Goal: Task Accomplishment & Management: Use online tool/utility

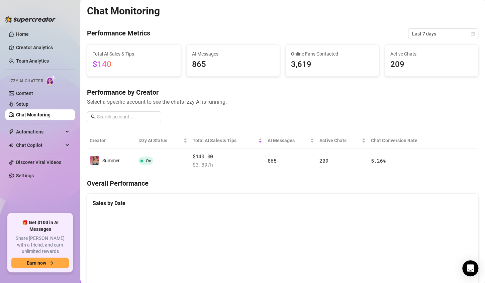
scroll to position [94, 0]
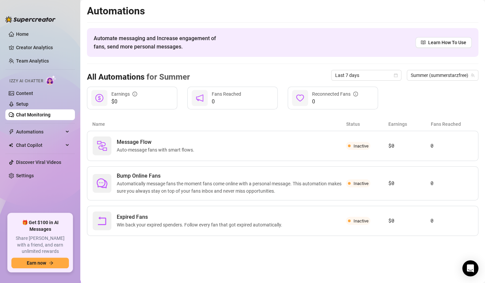
click at [44, 116] on link "Chat Monitoring" at bounding box center [33, 114] width 34 height 5
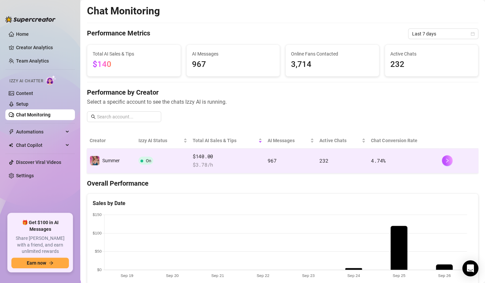
click at [220, 162] on span "$ 3.78 /h" at bounding box center [228, 165] width 70 height 8
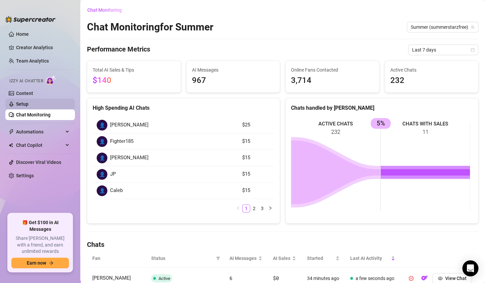
click at [16, 103] on link "Setup" at bounding box center [22, 103] width 12 height 5
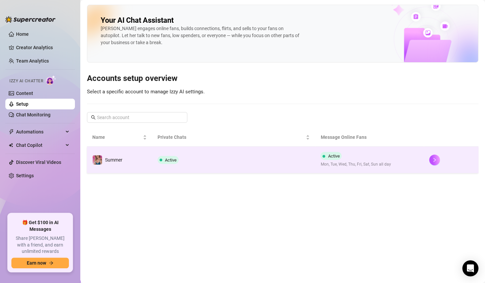
click at [198, 160] on td "Active" at bounding box center [233, 160] width 163 height 27
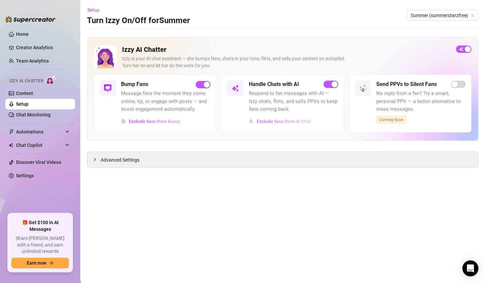
click at [268, 123] on span "Exclude fans from AI Chat" at bounding box center [283, 121] width 55 height 5
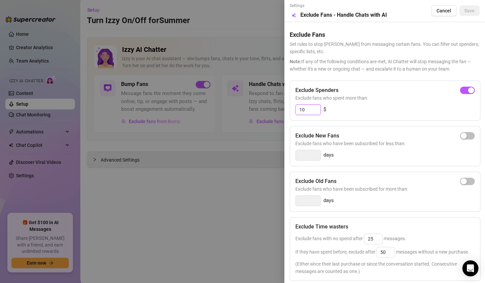
click at [308, 110] on input "10" at bounding box center [308, 110] width 25 height 10
click at [466, 9] on span "Save" at bounding box center [469, 10] width 10 height 5
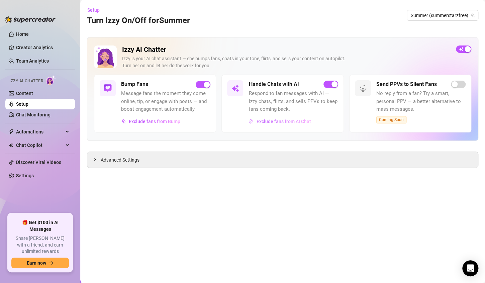
click at [302, 122] on span "Exclude fans from AI Chat" at bounding box center [283, 121] width 55 height 5
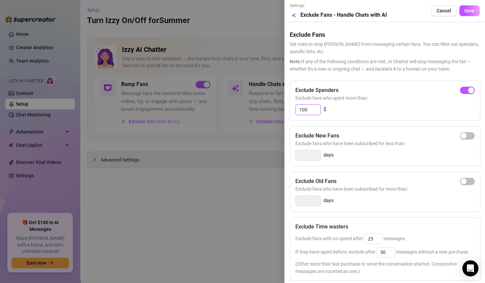
click at [310, 109] on input "100" at bounding box center [308, 110] width 25 height 10
type input "1"
click at [465, 91] on span "button" at bounding box center [467, 90] width 15 height 7
click at [300, 110] on input "300" at bounding box center [308, 110] width 25 height 10
click at [316, 109] on input "50300" at bounding box center [308, 110] width 25 height 10
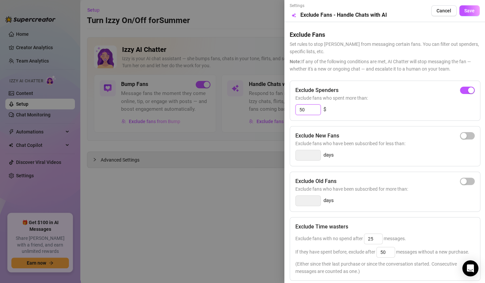
type input "50"
click at [372, 81] on div "Exclude Spenders Exclude fans who spent more than: 50 $" at bounding box center [385, 101] width 191 height 40
click at [464, 10] on span "Save" at bounding box center [469, 10] width 10 height 5
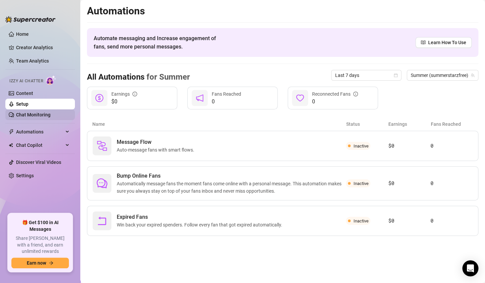
click at [23, 114] on link "Chat Monitoring" at bounding box center [33, 114] width 34 height 5
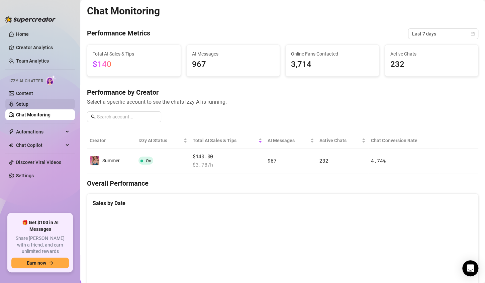
click at [22, 105] on link "Setup" at bounding box center [22, 103] width 12 height 5
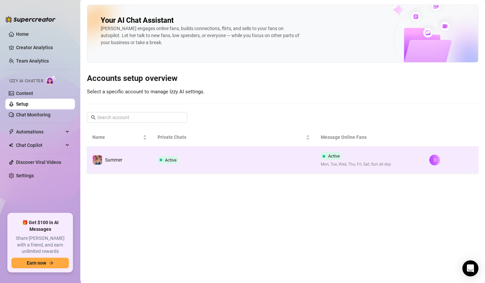
click at [202, 164] on td "Active" at bounding box center [233, 160] width 163 height 27
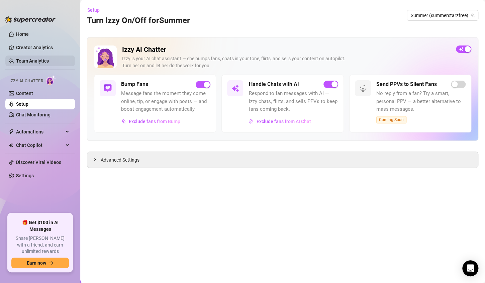
click at [29, 63] on link "Team Analytics" at bounding box center [32, 60] width 33 height 5
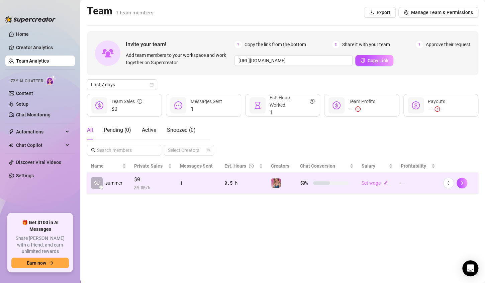
click at [180, 179] on div "1" at bounding box center [198, 182] width 36 height 7
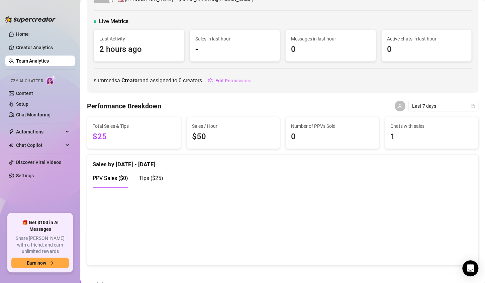
scroll to position [6, 0]
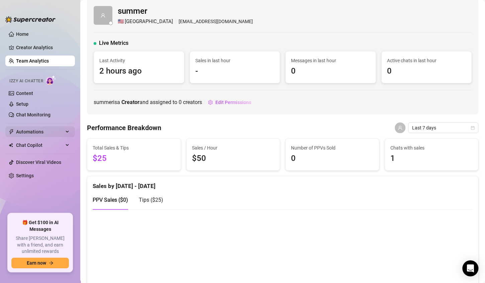
click at [26, 132] on span "Automations" at bounding box center [40, 131] width 48 height 11
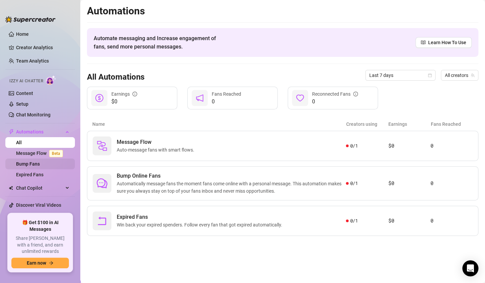
click at [25, 165] on link "Bump Fans" at bounding box center [28, 163] width 24 height 5
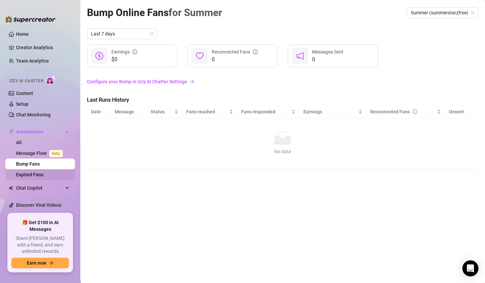
click at [24, 175] on link "Expired Fans" at bounding box center [29, 174] width 27 height 5
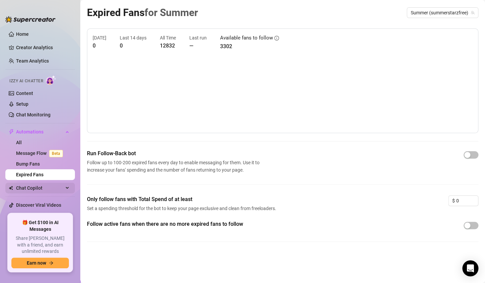
click at [27, 190] on span "Chat Copilot" at bounding box center [40, 188] width 48 height 11
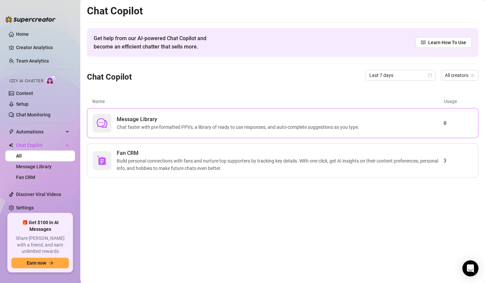
click at [337, 127] on span "Chat faster with pre-formatted PPVs, a library of ready to use responses, and a…" at bounding box center [239, 126] width 245 height 7
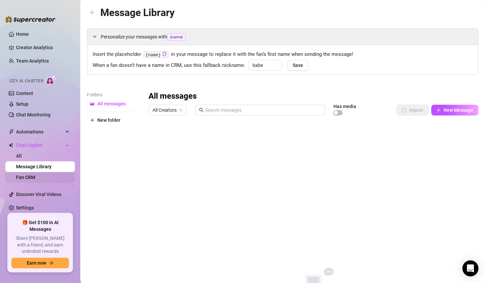
click at [28, 177] on link "Fan CRM" at bounding box center [25, 177] width 19 height 5
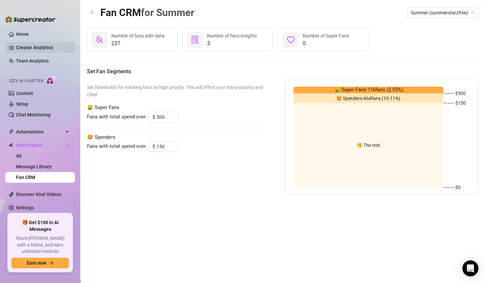
click at [33, 45] on link "Creator Analytics" at bounding box center [43, 47] width 54 height 11
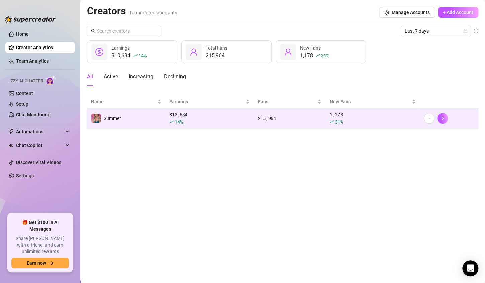
click at [139, 120] on td "Summer" at bounding box center [126, 118] width 78 height 20
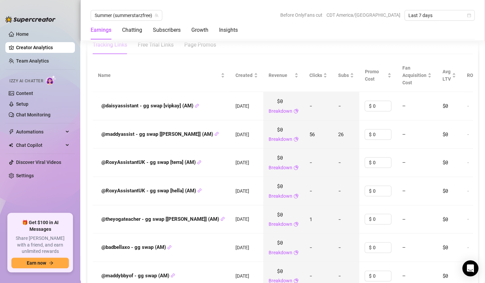
scroll to position [765, 0]
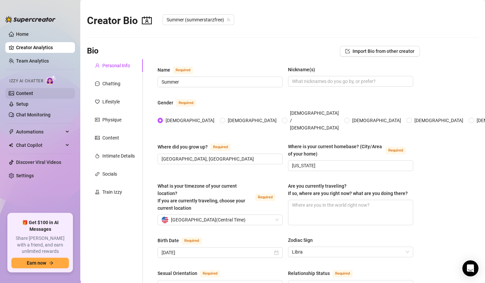
click at [26, 92] on link "Content" at bounding box center [24, 93] width 17 height 5
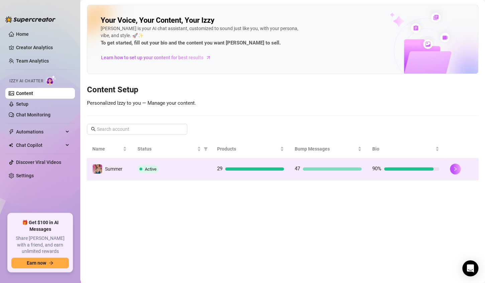
click at [185, 166] on div "Active" at bounding box center [172, 169] width 69 height 8
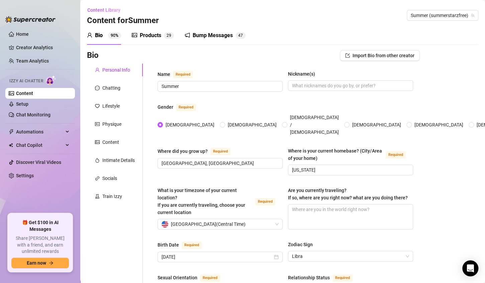
click at [196, 36] on div "Bump Messages" at bounding box center [213, 35] width 40 height 8
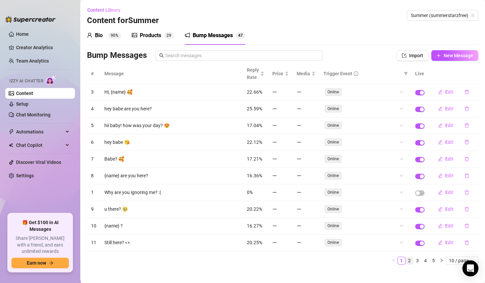
click at [406, 257] on link "2" at bounding box center [409, 260] width 7 height 7
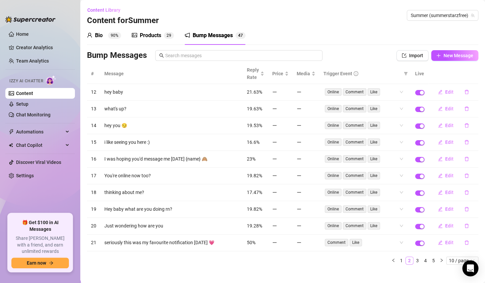
click at [406, 257] on link "2" at bounding box center [409, 260] width 7 height 7
click at [414, 258] on link "3" at bounding box center [417, 260] width 7 height 7
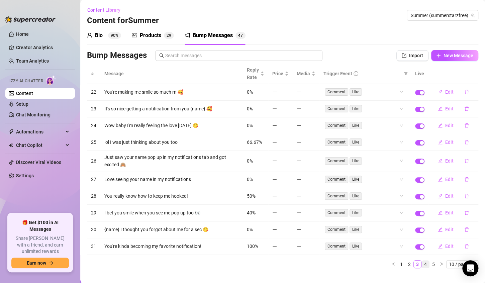
click at [422, 262] on link "4" at bounding box center [425, 264] width 7 height 7
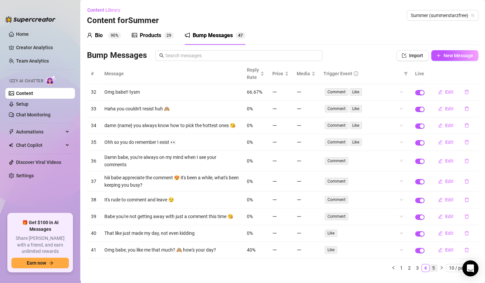
click at [430, 269] on link "5" at bounding box center [433, 267] width 7 height 7
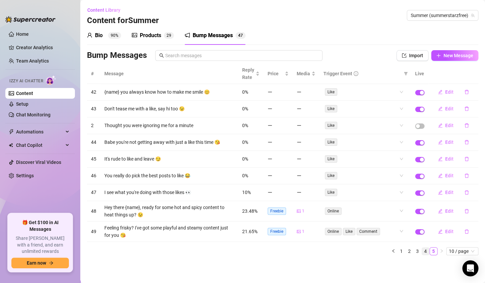
click at [427, 250] on link "4" at bounding box center [425, 251] width 7 height 7
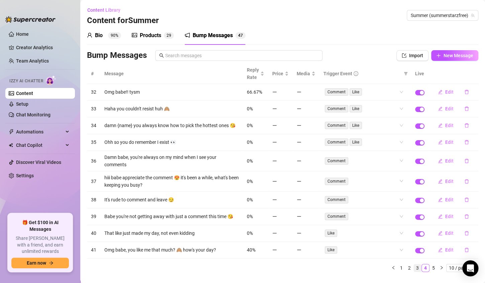
click at [414, 270] on link "3" at bounding box center [417, 267] width 7 height 7
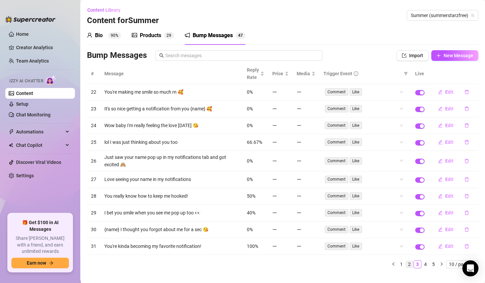
click at [406, 261] on link "2" at bounding box center [409, 264] width 7 height 7
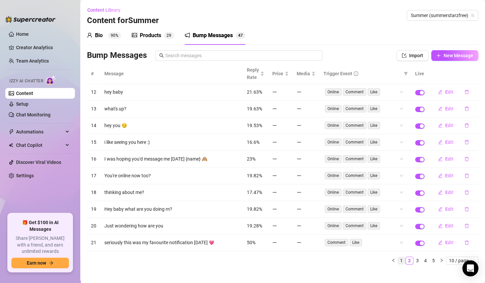
click at [398, 259] on link "1" at bounding box center [401, 260] width 7 height 7
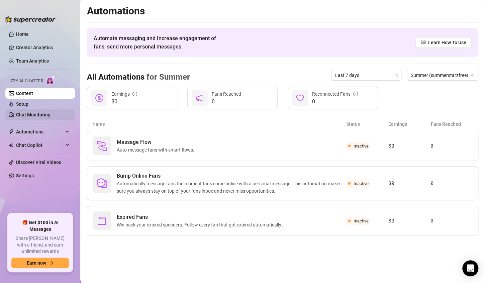
click at [28, 115] on link "Chat Monitoring" at bounding box center [33, 114] width 34 height 5
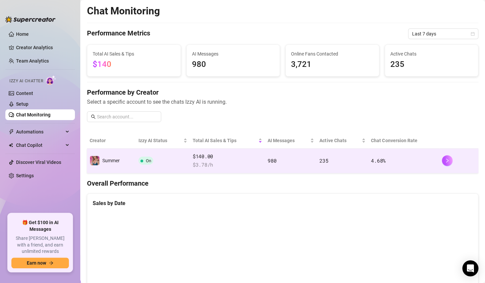
click at [240, 166] on span "$ 3.78 /h" at bounding box center [228, 165] width 70 height 8
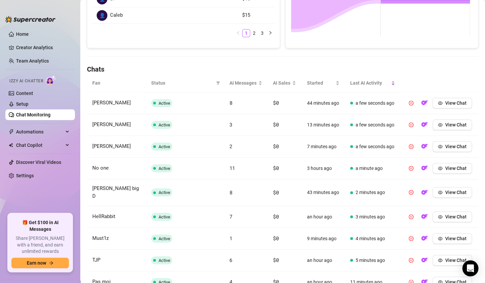
scroll to position [174, 0]
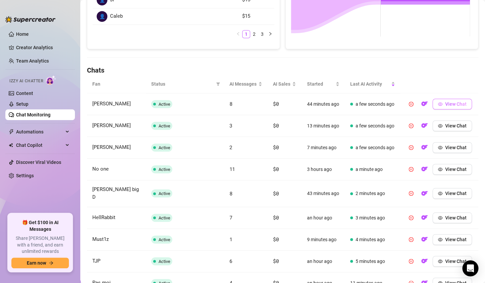
click at [445, 107] on span "View Chat" at bounding box center [455, 103] width 21 height 5
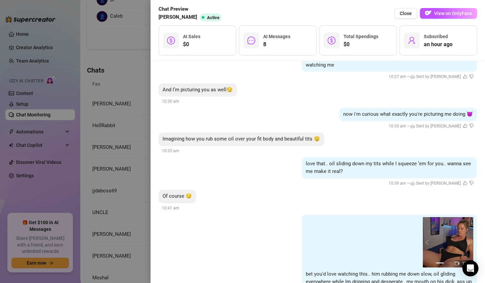
scroll to position [472, 0]
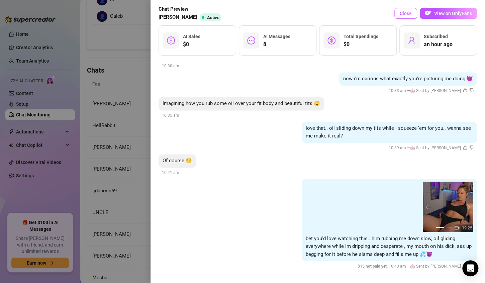
click at [405, 15] on span "Close" at bounding box center [406, 13] width 12 height 5
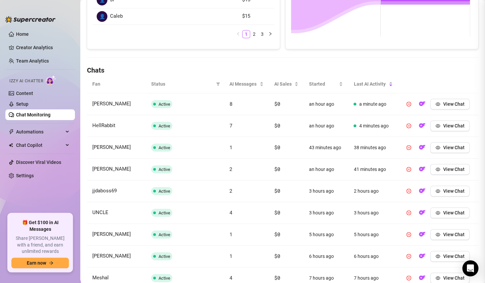
scroll to position [0, 0]
click at [29, 92] on link "Content" at bounding box center [24, 93] width 17 height 5
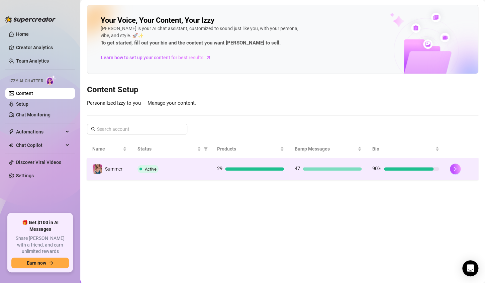
click at [181, 173] on td "Active" at bounding box center [172, 169] width 80 height 22
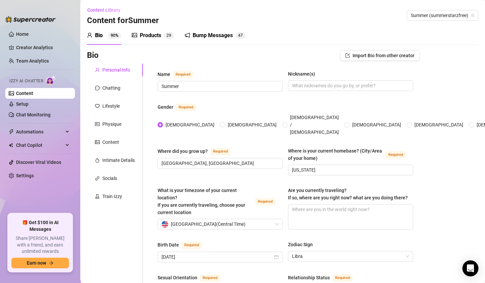
click at [155, 36] on div "Products" at bounding box center [150, 35] width 21 height 8
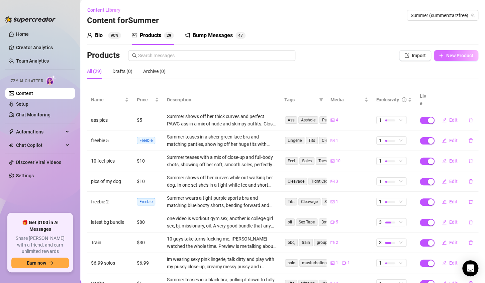
click at [454, 57] on span "New Product" at bounding box center [459, 55] width 27 height 5
type textarea "Type your message here..."
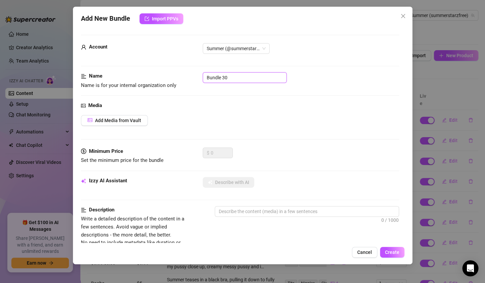
click at [249, 79] on input "Bundle 30" at bounding box center [245, 77] width 84 height 11
type input "B"
type input "solo oil tits"
click at [135, 119] on span "Add Media from Vault" at bounding box center [118, 120] width 46 height 5
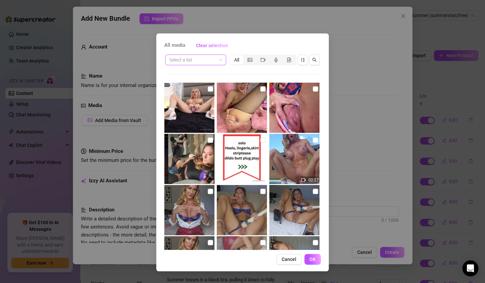
click at [221, 61] on span at bounding box center [195, 60] width 53 height 10
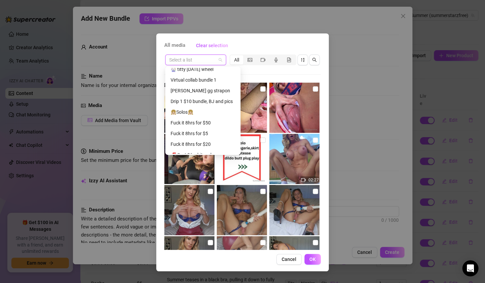
scroll to position [70, 0]
click at [183, 110] on div "👧🏼Solos👧🏼" at bounding box center [203, 110] width 65 height 7
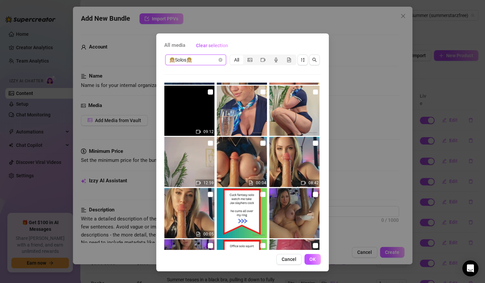
scroll to position [870, 0]
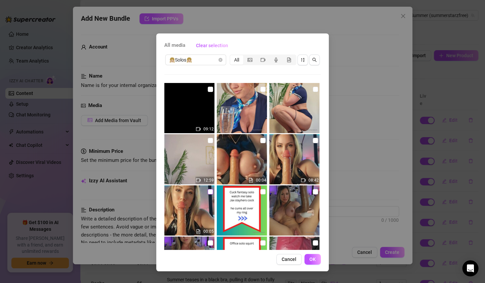
click at [208, 191] on input "checkbox" at bounding box center [210, 191] width 5 height 5
checkbox input "true"
click at [260, 141] on input "checkbox" at bounding box center [262, 140] width 5 height 5
checkbox input "true"
click at [313, 141] on input "checkbox" at bounding box center [315, 140] width 5 height 5
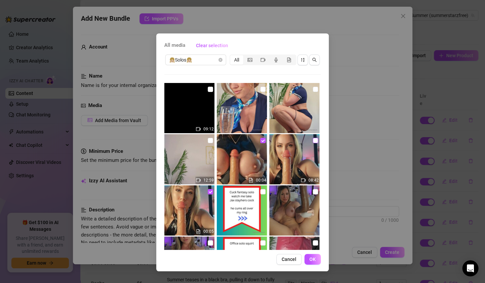
checkbox input "true"
click at [312, 260] on span "OK" at bounding box center [312, 259] width 6 height 5
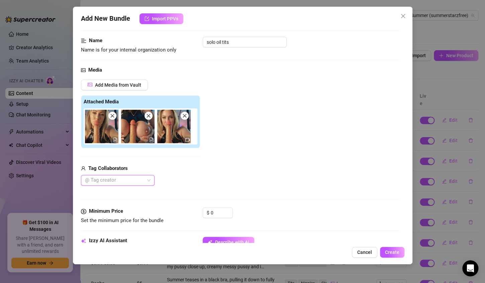
scroll to position [36, 0]
click at [222, 211] on input "0" at bounding box center [222, 212] width 22 height 10
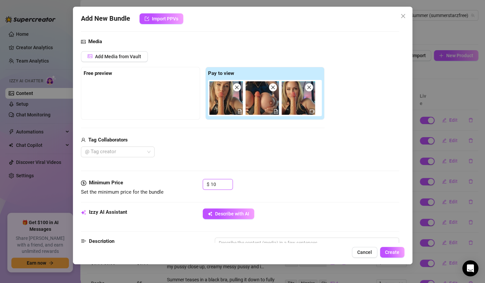
scroll to position [70, 0]
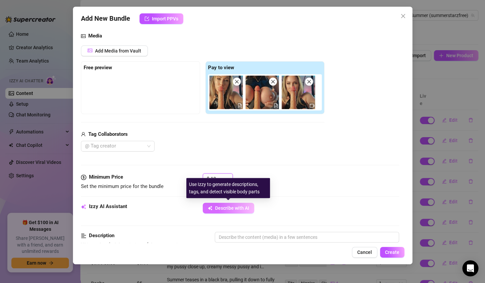
type input "10"
click at [243, 207] on span "Describe with AI" at bounding box center [232, 207] width 34 height 5
type textarea "Summer"
type textarea "Summer wears"
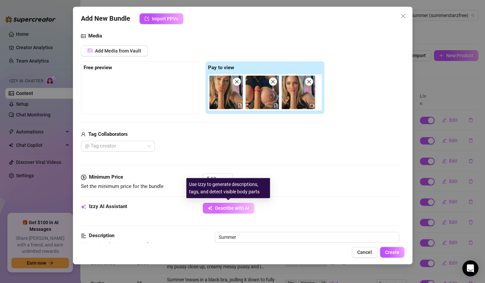
type textarea "Summer wears"
type textarea "Summer wears a"
type textarea "Summer wears a tight,"
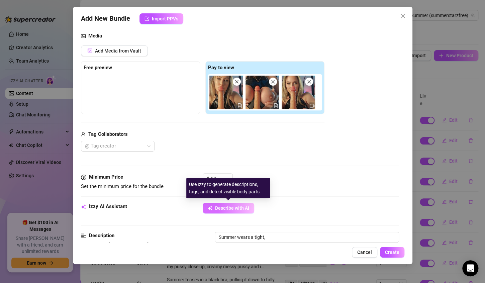
type textarea "Summer wears a tight, shiny"
type textarea "Summer wears a tight, shiny black"
type textarea "Summer wears a tight, shiny black latex"
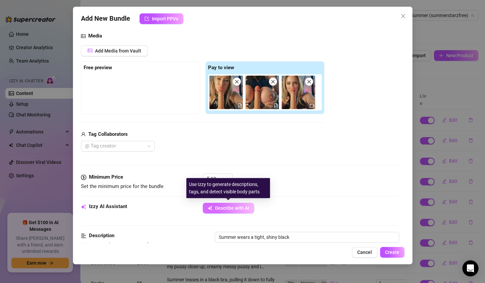
type textarea "Summer wears a tight, shiny black latex"
type textarea "Summer wears a tight, shiny black latex top,"
type textarea "Summer wears a tight, shiny black latex top, showing"
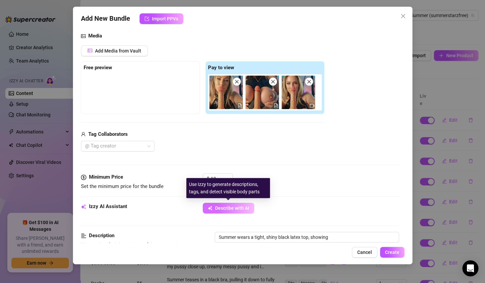
type textarea "Summer wears a tight, shiny black latex top, showing off"
type textarea "Summer wears a tight, shiny black latex top, showing off her"
type textarea "Summer wears a tight, shiny black latex top, showing off her big,"
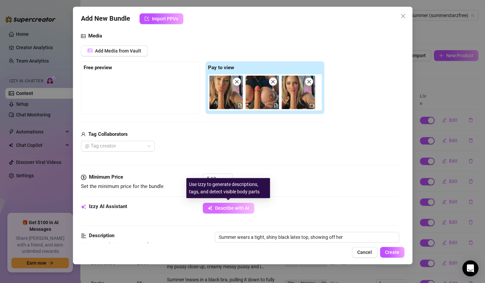
type textarea "Summer wears a tight, shiny black latex top, showing off her big,"
type textarea "Summer wears a tight, shiny black latex top, showing off her big, round"
type textarea "Summer wears a tight, shiny black latex top, showing off her big, round tits"
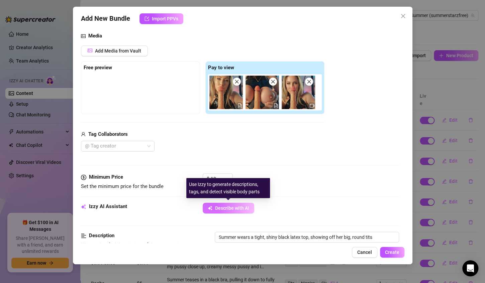
type textarea "Summer wears a tight, shiny black latex top, showing off her big, round tits wi…"
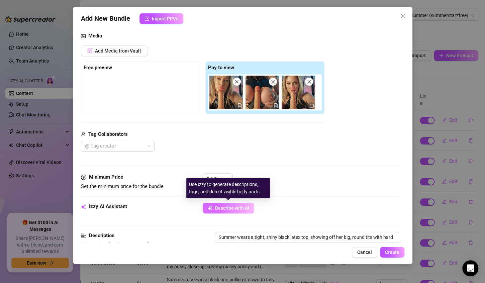
type textarea "Summer wears a tight, shiny black latex top, showing off her big, round tits wi…"
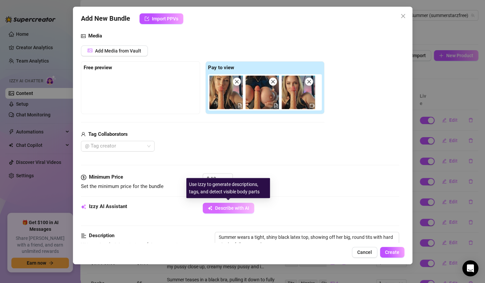
type textarea "Summer wears a tight, shiny black latex top, showing off her big, round tits wi…"
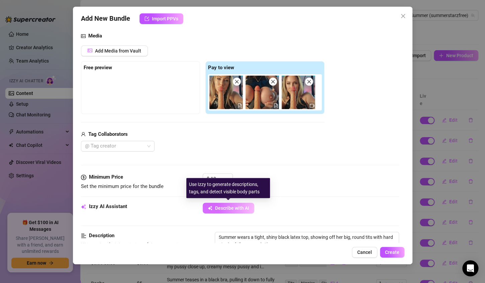
type textarea "Summer wears a tight, shiny black latex top, showing off her big, round tits wi…"
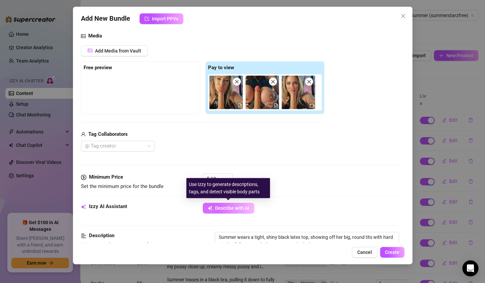
type textarea "Summer wears a tight, shiny black latex top, showing off her big, round tits wi…"
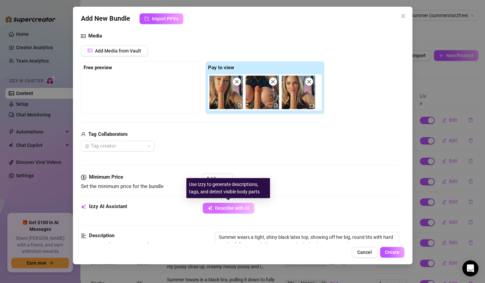
type textarea "Summer wears a tight, shiny black latex top, showing off her big, round tits wi…"
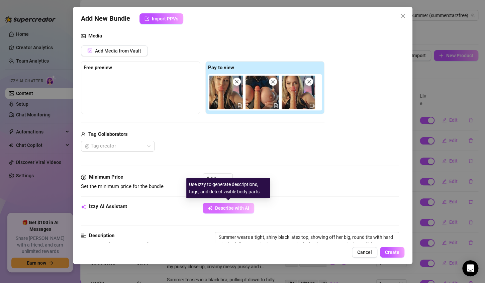
type textarea "Summer wears a tight, shiny black latex top, showing off her big, round tits wi…"
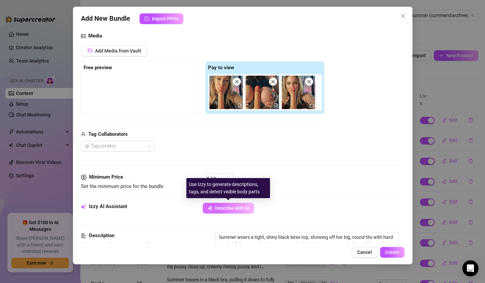
type textarea "Summer wears a tight, shiny black latex top, showing off her big, round tits wi…"
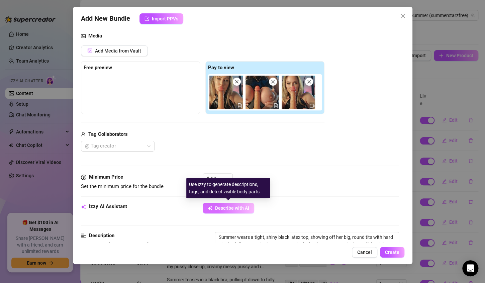
type textarea "Summer wears a tight, shiny black latex top, showing off her big, round tits wi…"
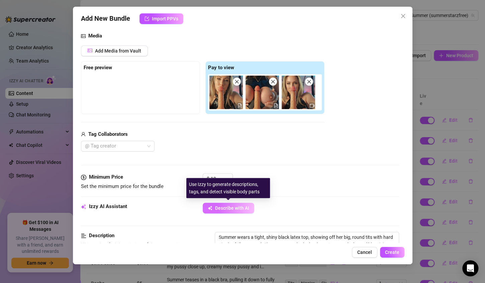
type textarea "Summer wears a tight, shiny black latex top, showing off her big, round tits wi…"
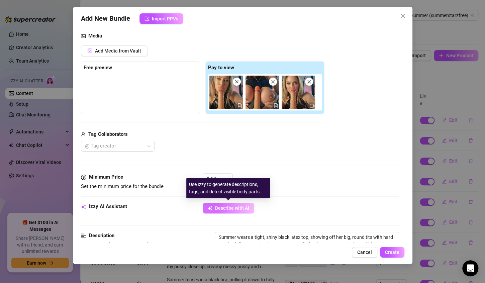
type textarea "Summer wears a tight, shiny black latex top, showing off her big, round tits wi…"
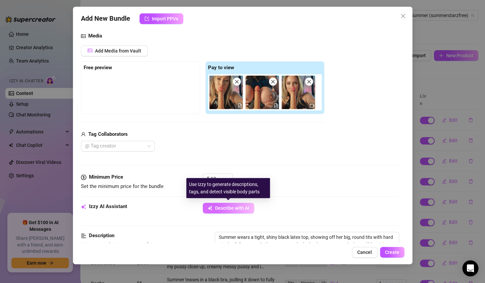
type textarea "Summer wears a tight, shiny black latex top, showing off her big, round tits wi…"
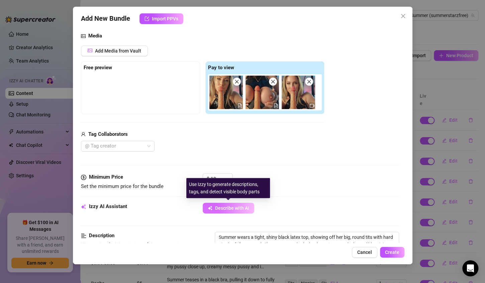
type textarea "Summer wears a tight, shiny black latex top, showing off her big, round tits wi…"
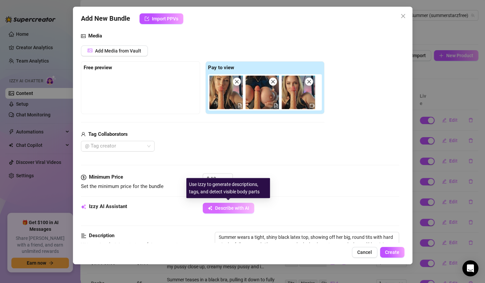
type textarea "Summer wears a tight, shiny black latex top, showing off her big, round tits wi…"
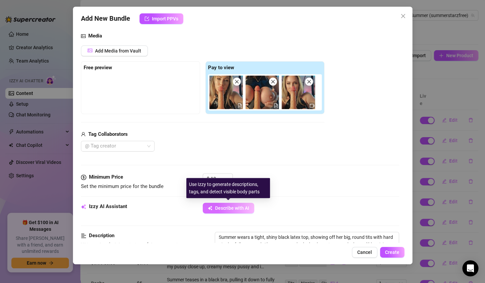
type textarea "Summer wears a tight, shiny black latex top, showing off her big, round tits wi…"
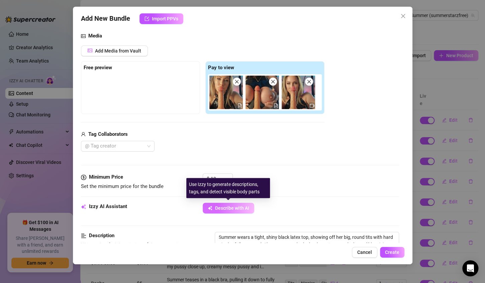
type textarea "Summer wears a tight, shiny black latex top, showing off her big, round tits wi…"
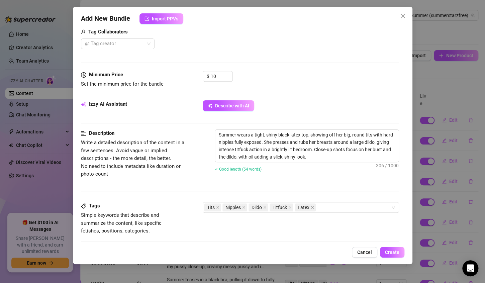
scroll to position [182, 0]
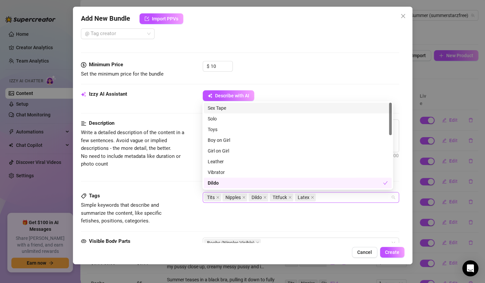
click at [325, 198] on div "Tits Nipples Dildo Titfuck Latex" at bounding box center [297, 197] width 187 height 9
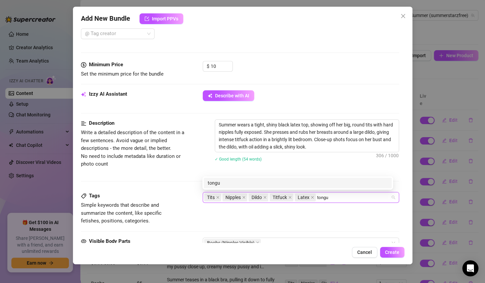
type input "tongue"
type input "oil"
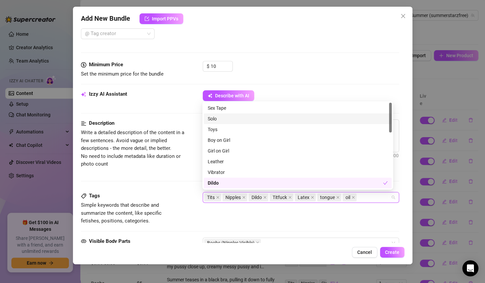
click at [214, 119] on div "Solo" at bounding box center [298, 118] width 180 height 7
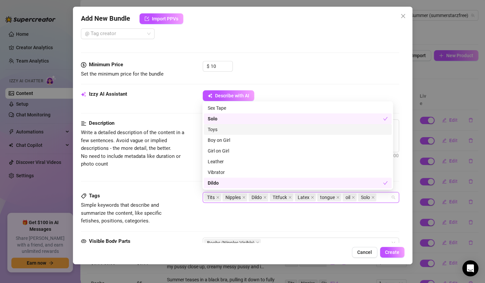
click at [212, 129] on div "Toys" at bounding box center [298, 129] width 180 height 7
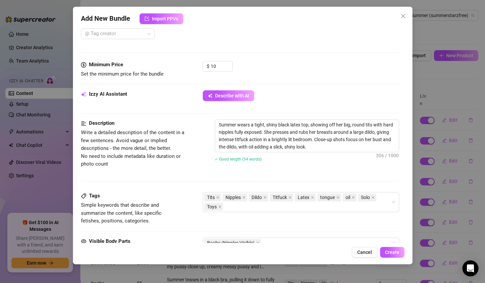
click at [290, 96] on div "Describe with AI" at bounding box center [301, 95] width 196 height 11
click at [328, 131] on textarea "Summer wears a tight, shiny black latex top, showing off her big, round tits wi…" at bounding box center [307, 136] width 184 height 32
type textarea "Summer wears a tight, shiny black latex top, showing off her big, round tits wi…"
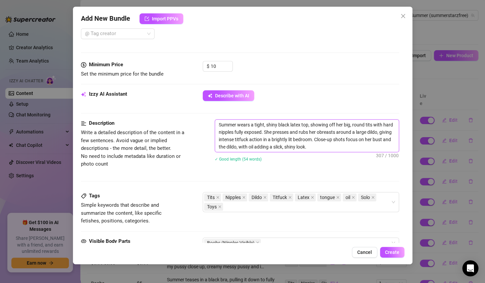
type textarea "Summer wears a tight, shiny black latex top, showing off her big, round tits wi…"
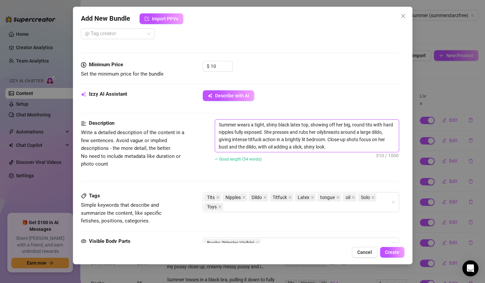
type textarea "Summer wears a tight, shiny black latex top, showing off her big, round tits wi…"
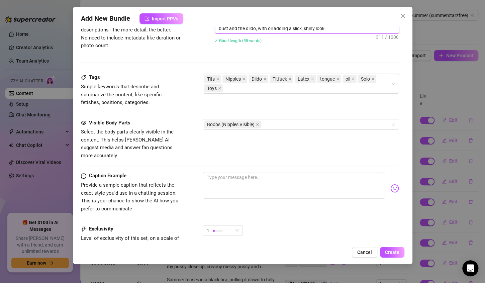
scroll to position [308, 0]
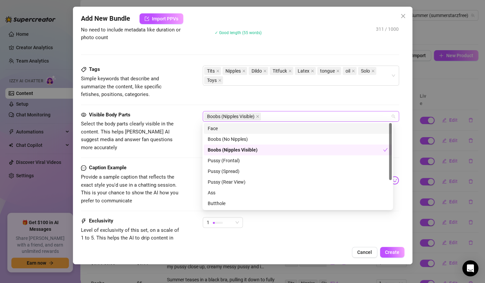
click at [279, 115] on div "Boobs (Nipples Visible)" at bounding box center [297, 116] width 187 height 9
type textarea "Summer wears a tight, shiny black latex top, showing off her big, round tits wi…"
click at [250, 126] on div "Face" at bounding box center [298, 128] width 180 height 7
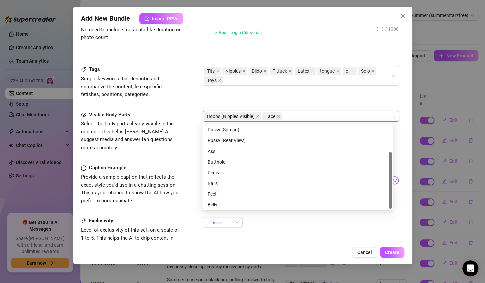
scroll to position [43, 0]
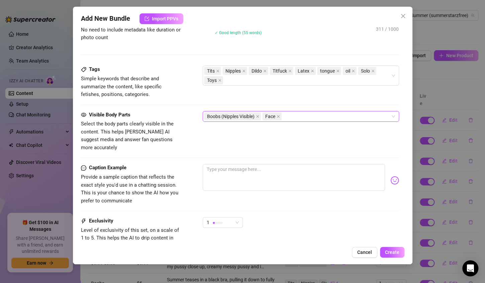
click at [186, 147] on div "Visible Body Parts Select the body parts clearly visible in the content. This h…" at bounding box center [240, 137] width 318 height 53
click at [248, 164] on textarea at bounding box center [294, 177] width 182 height 27
type textarea "y"
type textarea "yo"
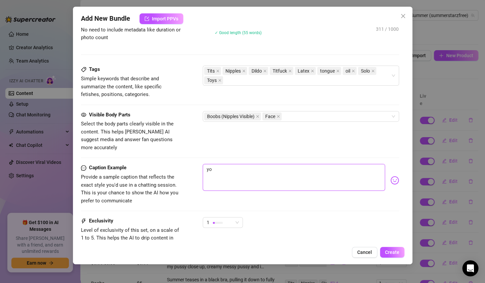
type textarea "you"
type textarea "youl"
type textarea "youll"
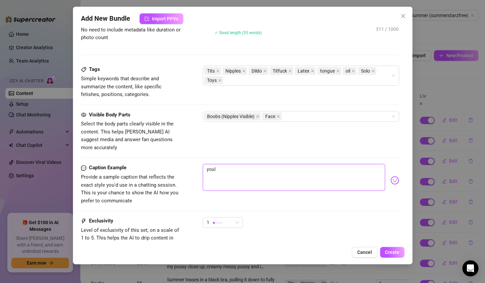
type textarea "youll"
type textarea "youll l"
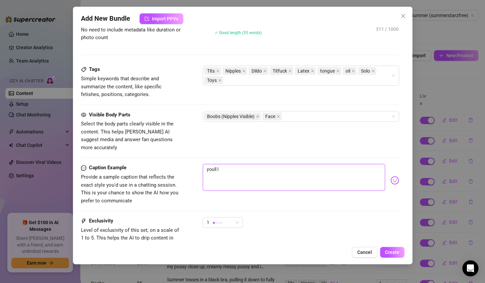
type textarea "youll lo"
type textarea "youll lov"
type textarea "youll love"
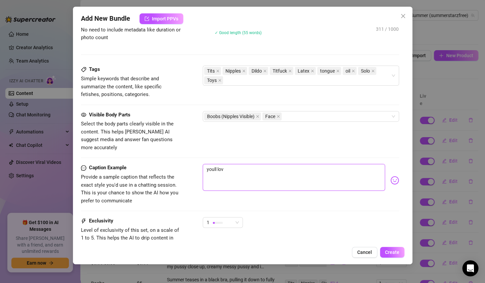
type textarea "youll love"
type textarea "youll love m"
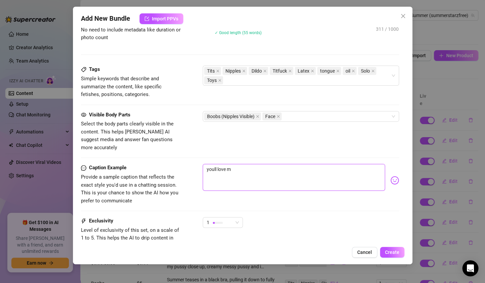
type textarea "youll love my"
type textarea "youll love my o"
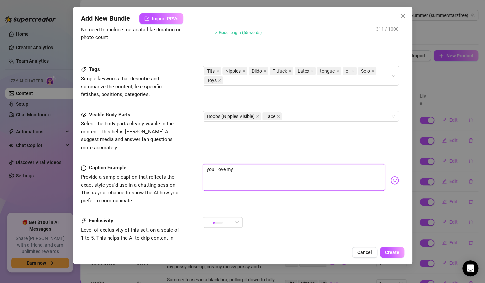
type textarea "youll love my o"
type textarea "youll love my oi"
type textarea "youll love my oil"
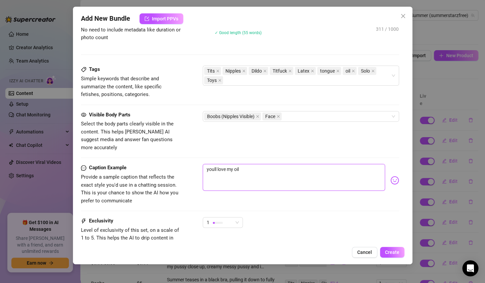
type textarea "youll love my oily"
type textarea "youll love my oily t"
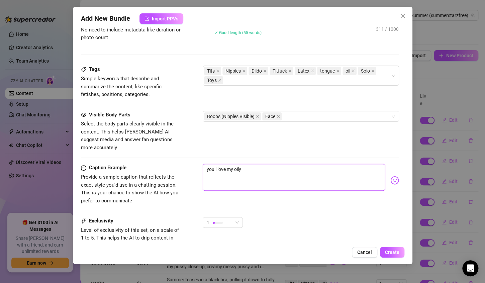
type textarea "youll love my oily t"
type textarea "youll love my oily ti"
type textarea "youll love my oily tit"
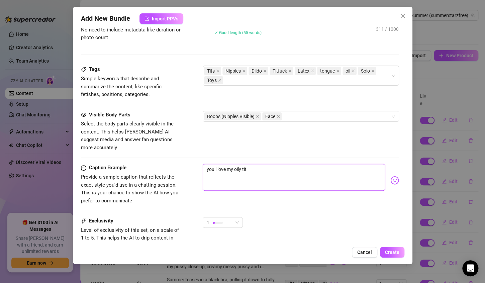
type textarea "youll love my oily tits"
type textarea "youll love my oily tits i"
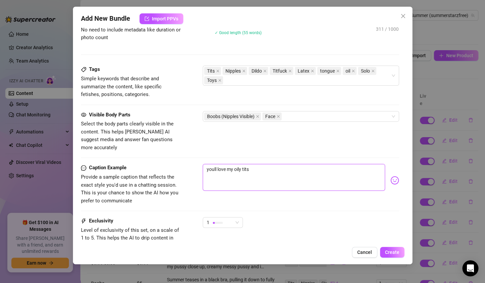
type textarea "youll love my oily tits i"
type textarea "youll love my oily tits in"
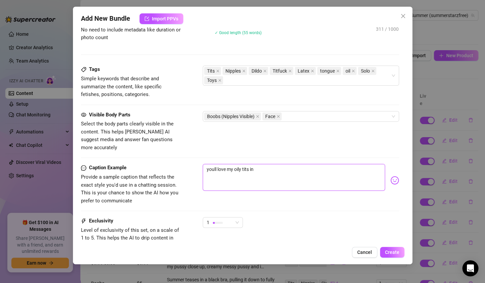
type textarea "youll love my oily tits in t"
type textarea "youll love my oily tits in th"
type textarea "youll love my oily tits in thi"
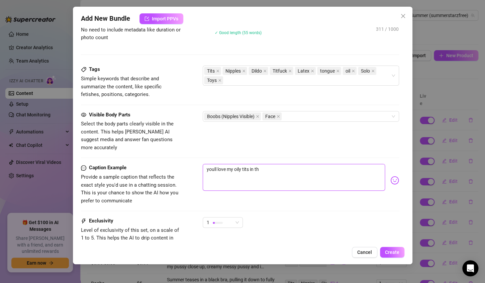
type textarea "youll love my oily tits in thi"
type textarea "youll love my oily tits in this"
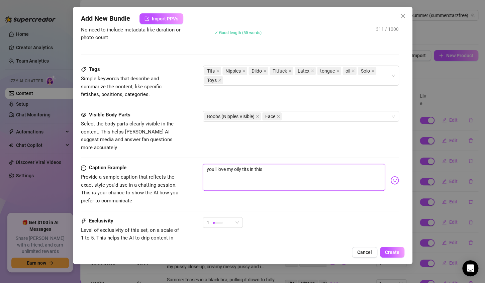
type textarea "youll love my oily tits in this o"
type textarea "youll love my oily tits in this on"
type textarea "youll love my oily tits in this one"
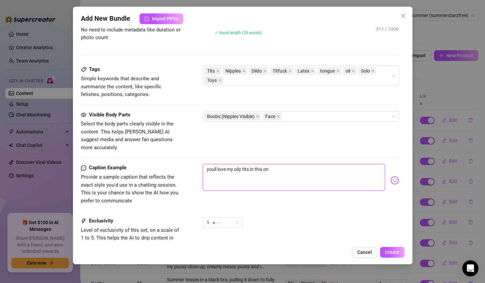
type textarea "youll love my oily tits in this one"
click at [346, 164] on textarea "youll love my oily tits in this one babe! would you place your cock inbetween t…" at bounding box center [294, 177] width 182 height 27
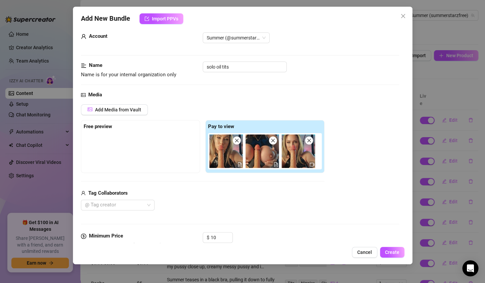
scroll to position [0, 0]
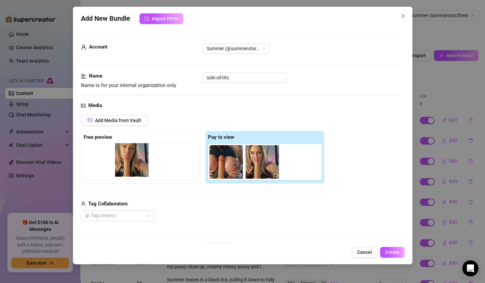
drag, startPoint x: 222, startPoint y: 154, endPoint x: 122, endPoint y: 153, distance: 99.7
click at [122, 153] on div "Free preview Pay to view" at bounding box center [203, 157] width 244 height 53
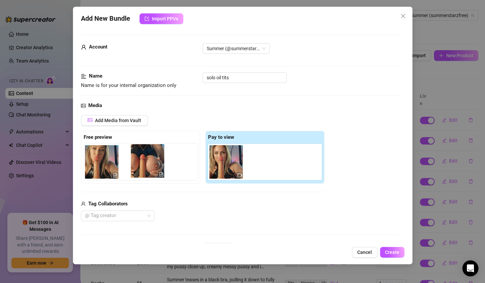
drag, startPoint x: 227, startPoint y: 167, endPoint x: 147, endPoint y: 166, distance: 80.0
click at [147, 166] on div "Free preview Pay to view" at bounding box center [203, 157] width 244 height 53
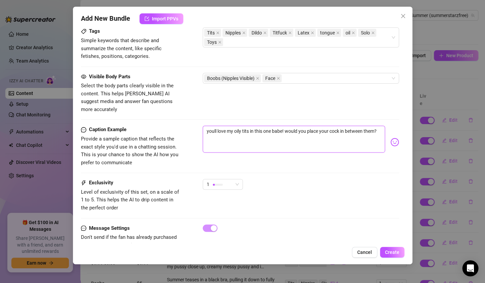
scroll to position [356, 0]
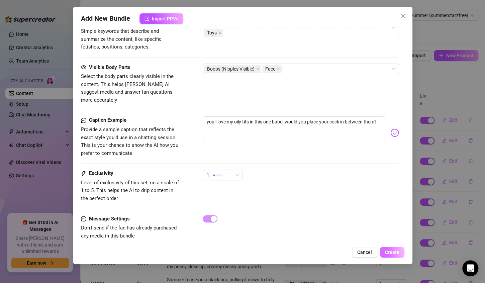
click at [392, 252] on span "Create" at bounding box center [392, 252] width 14 height 5
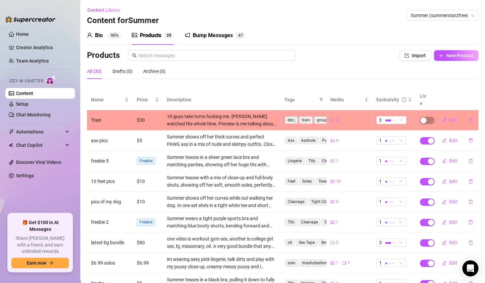
click at [328, 70] on div "All (30) Drafts (0) Archive (0)" at bounding box center [282, 71] width 391 height 15
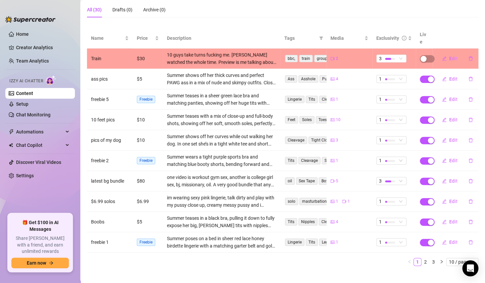
scroll to position [0, 0]
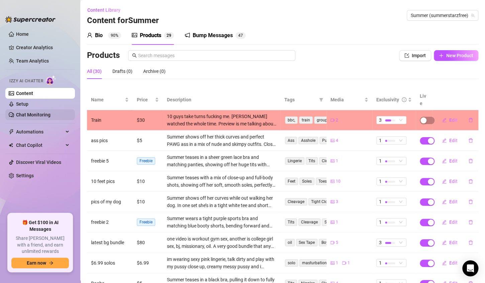
click at [33, 114] on link "Chat Monitoring" at bounding box center [33, 114] width 34 height 5
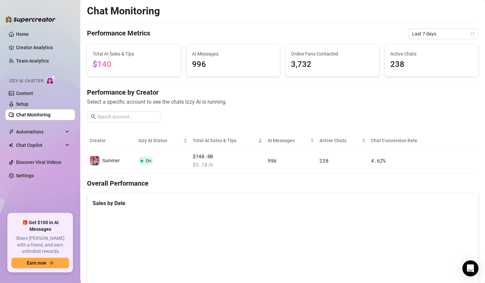
click at [27, 115] on link "Chat Monitoring" at bounding box center [33, 114] width 34 height 5
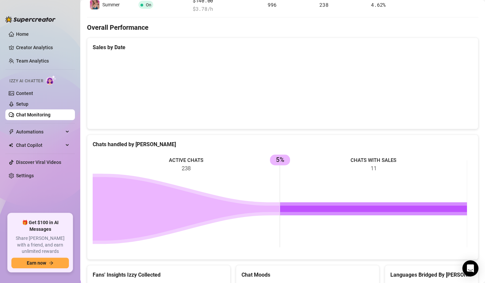
scroll to position [156, 0]
click at [38, 116] on link "Chat Monitoring" at bounding box center [33, 114] width 34 height 5
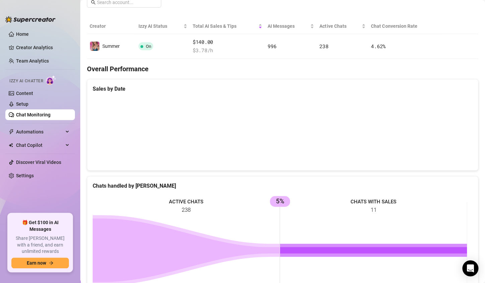
scroll to position [113, 0]
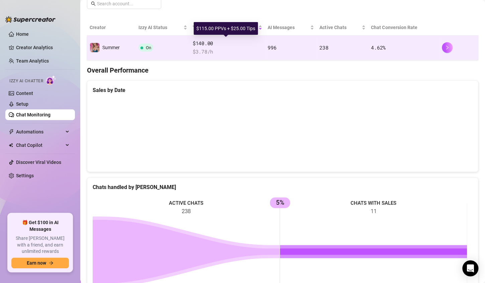
click at [255, 42] on span "$140.00" at bounding box center [228, 43] width 70 height 8
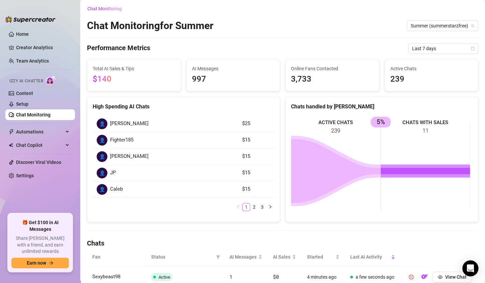
scroll to position [113, 0]
